Goal: Check status: Check status

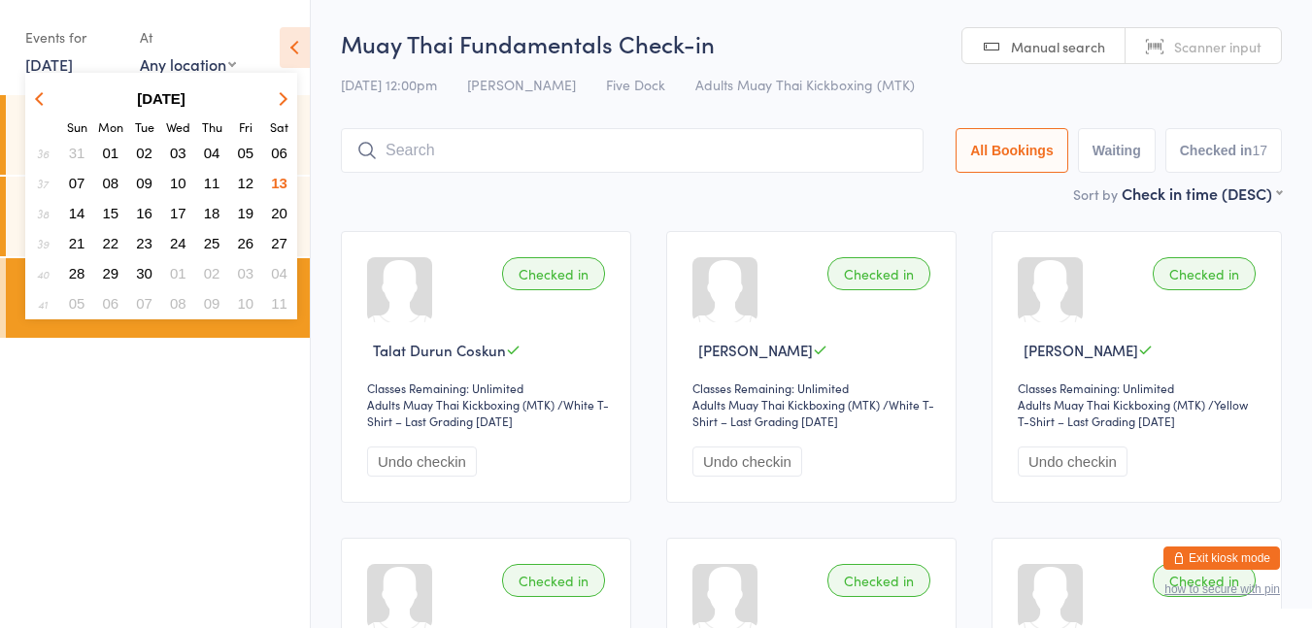
click at [82, 187] on span "07" at bounding box center [77, 183] width 17 height 17
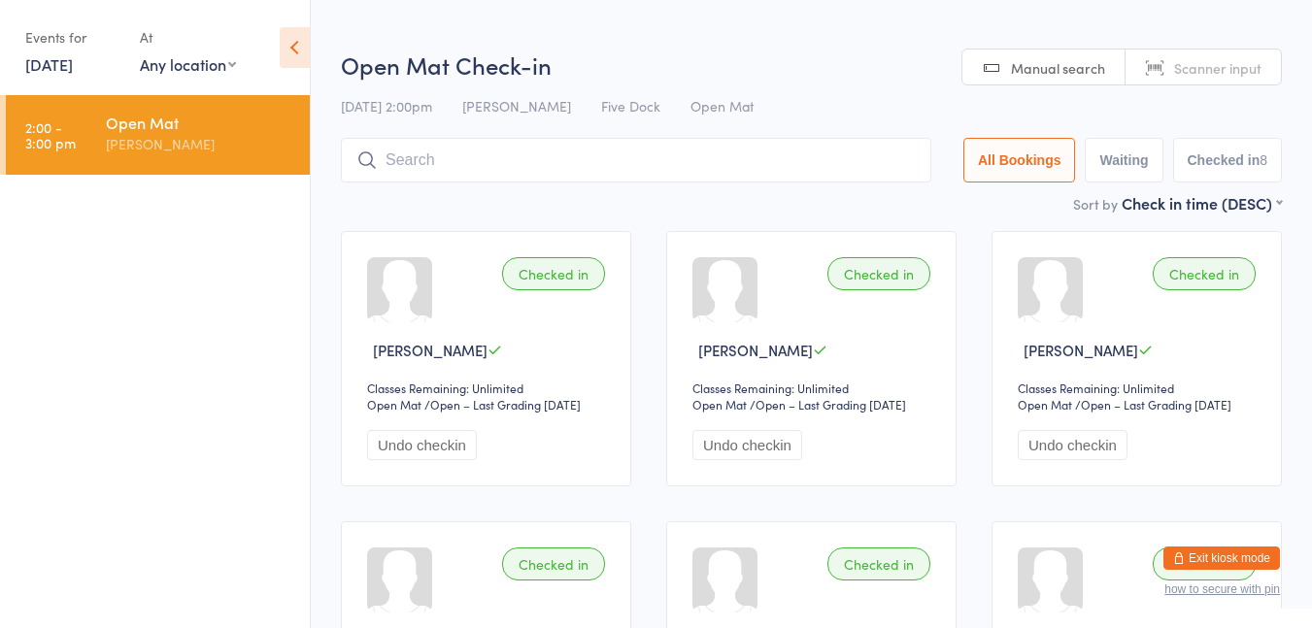
click at [69, 95] on link "2:00 - 3:00 pm Open [PERSON_NAME]" at bounding box center [158, 135] width 304 height 80
click at [65, 69] on link "[DATE]" at bounding box center [49, 63] width 48 height 21
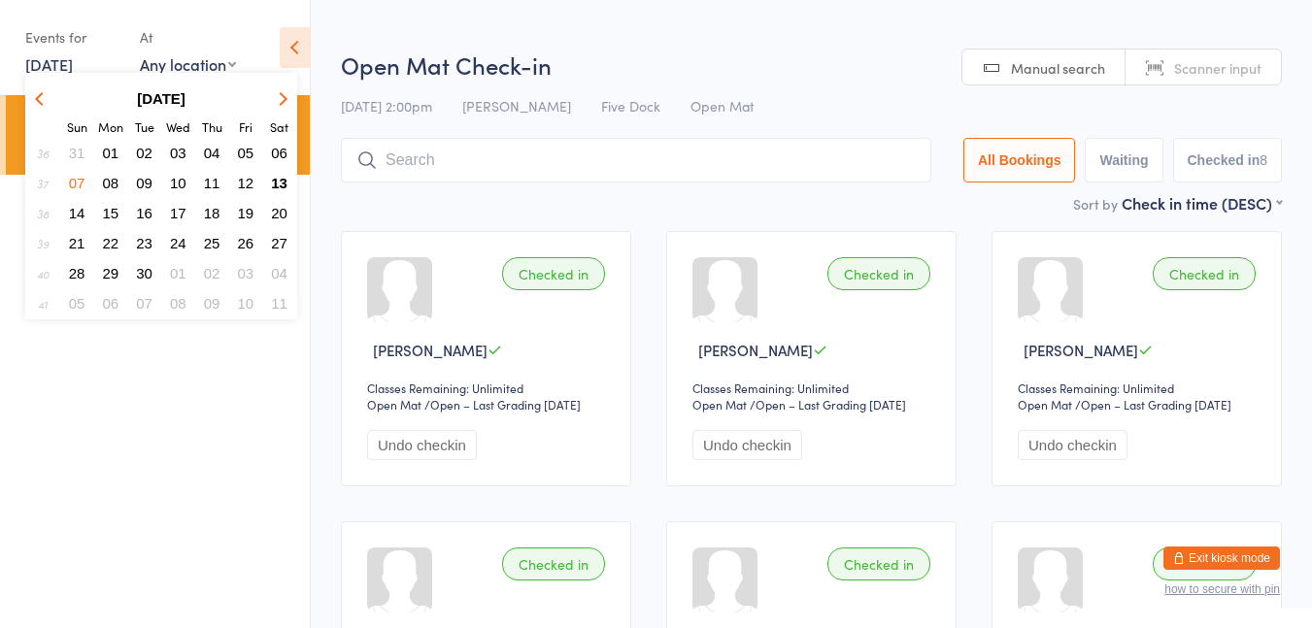
click at [79, 223] on button "14" at bounding box center [77, 213] width 30 height 26
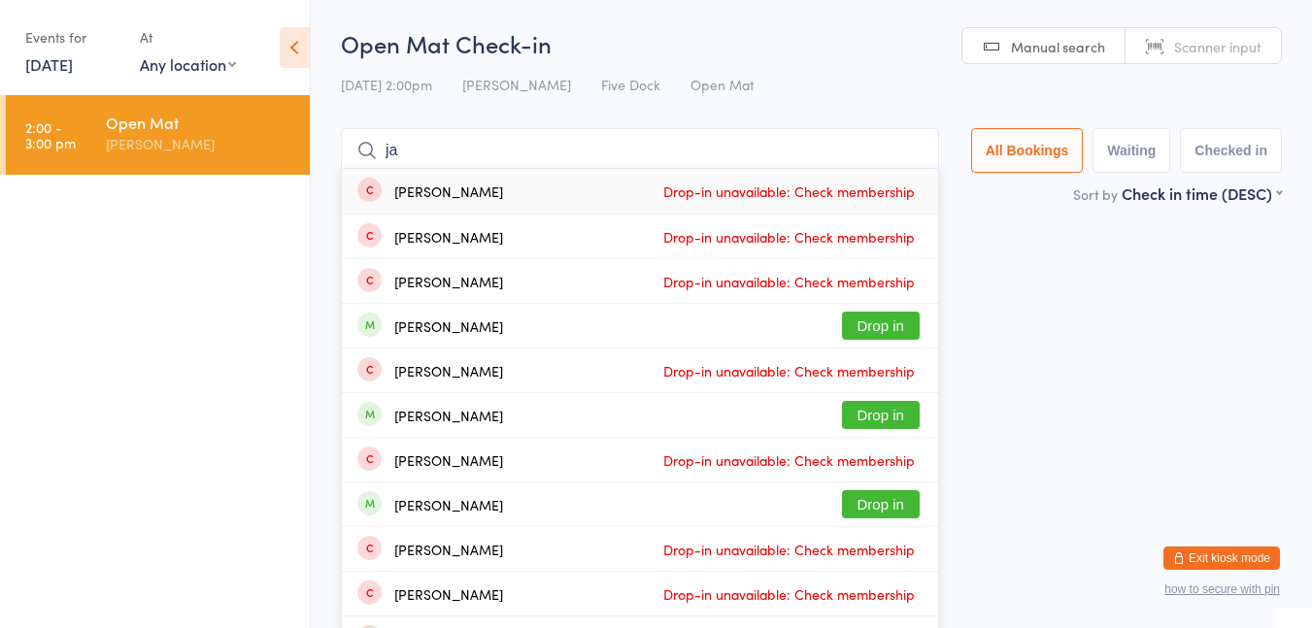
type input "[PERSON_NAME]"
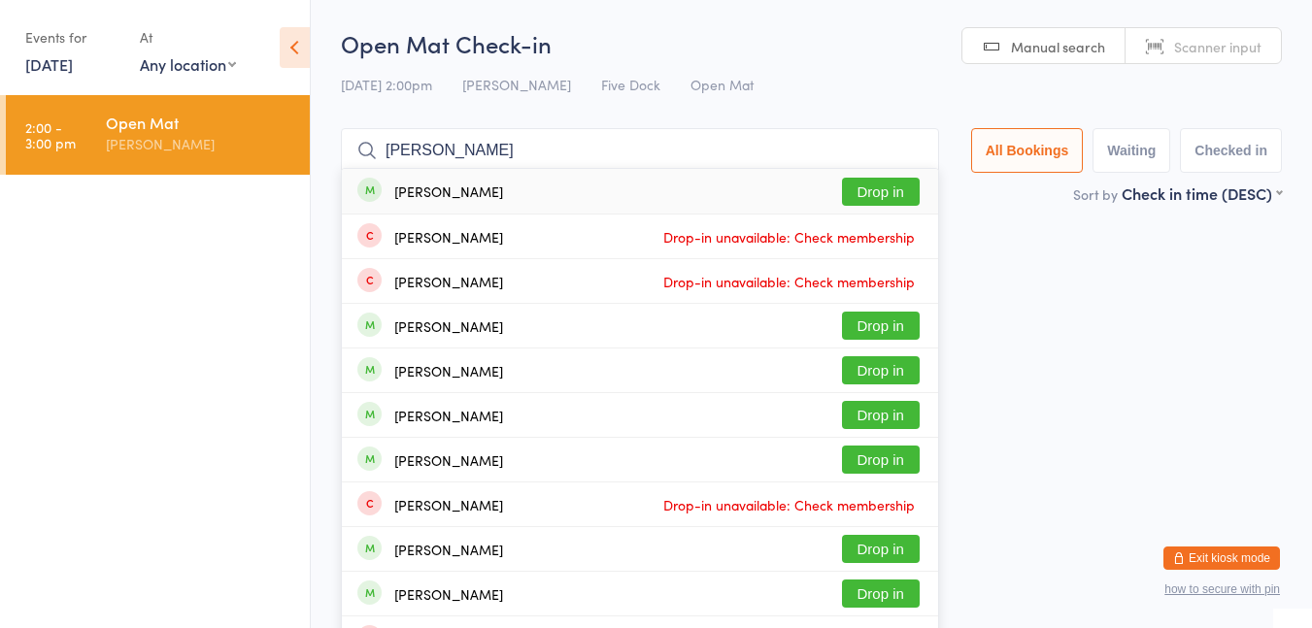
click at [912, 154] on input "[PERSON_NAME]" at bounding box center [640, 150] width 598 height 45
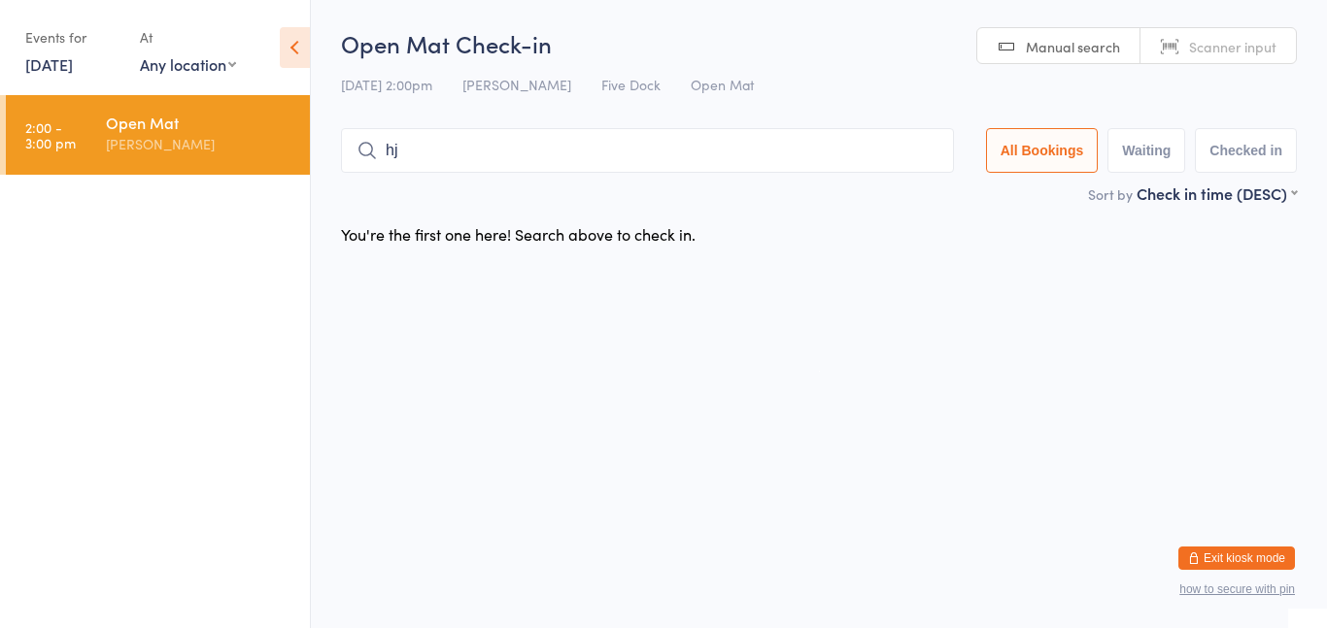
type input "h"
click at [73, 74] on link "[DATE]" at bounding box center [49, 63] width 48 height 21
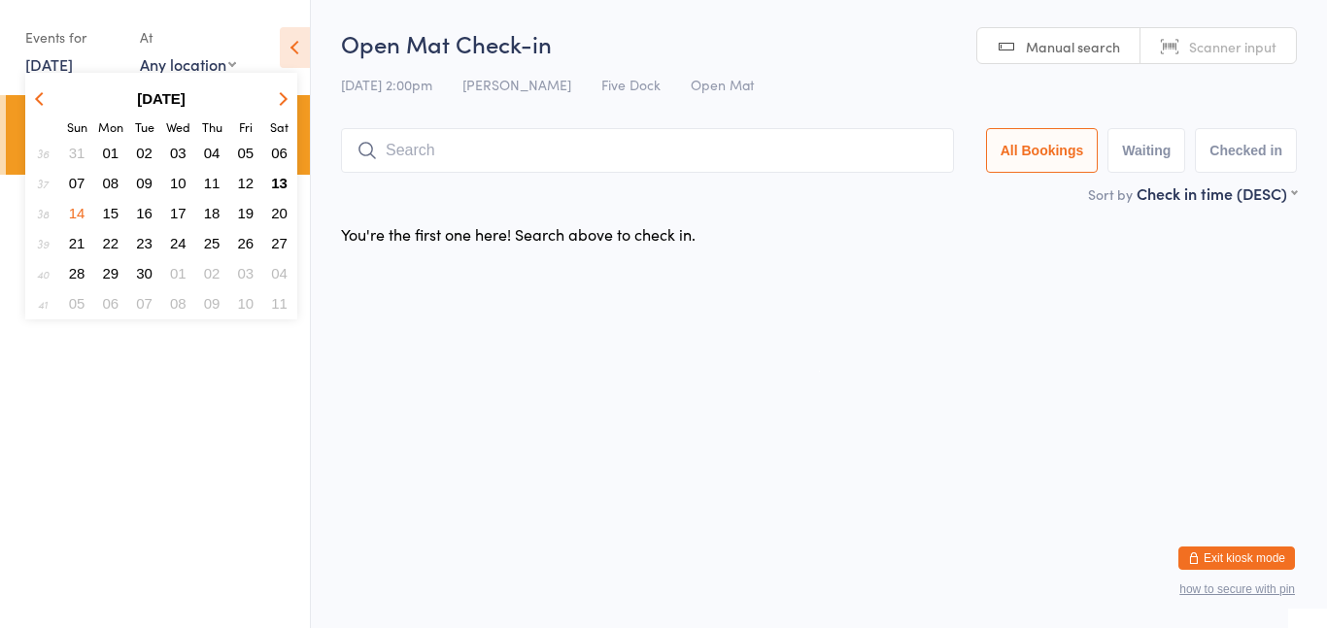
click at [75, 181] on span "07" at bounding box center [77, 183] width 17 height 17
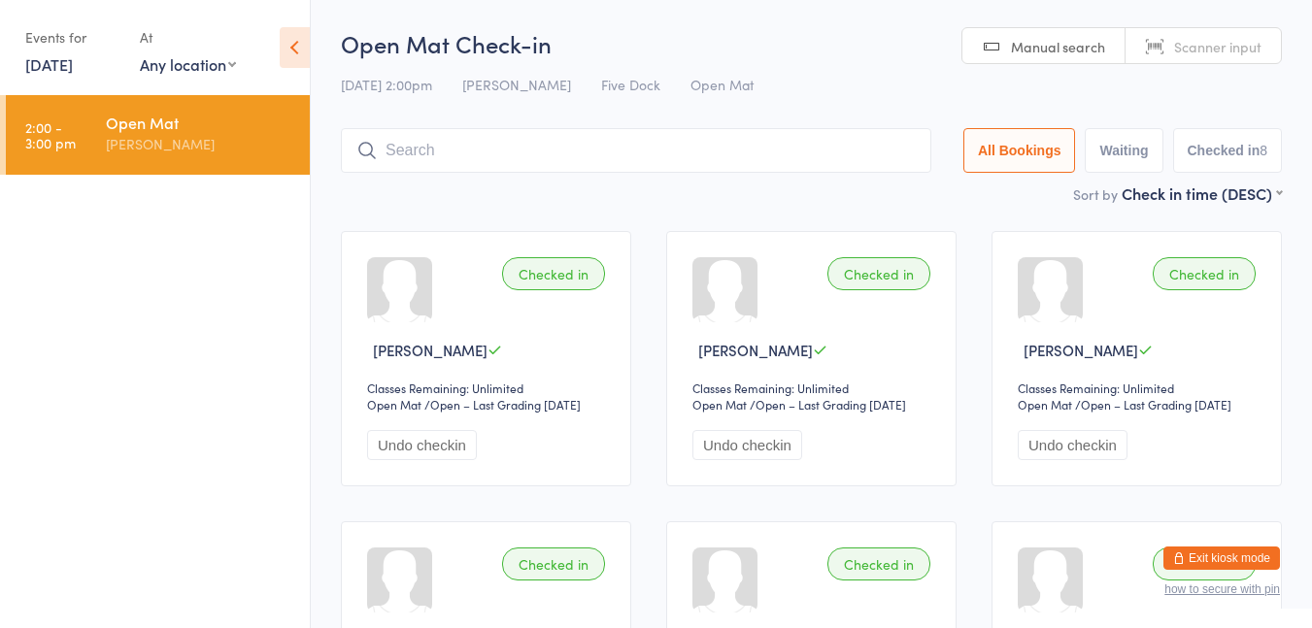
click at [71, 71] on link "[DATE]" at bounding box center [49, 63] width 48 height 21
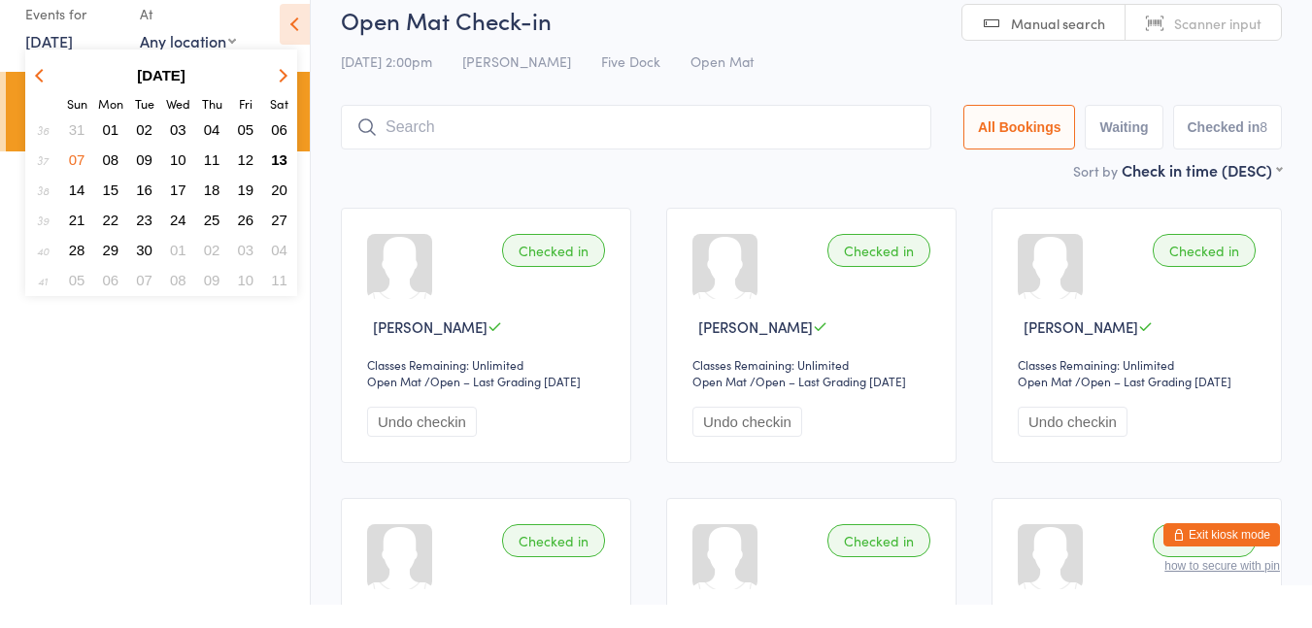
click at [79, 220] on span "14" at bounding box center [77, 213] width 17 height 17
